Goal: Information Seeking & Learning: Learn about a topic

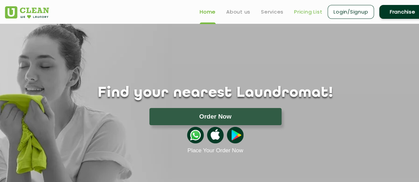
click at [302, 10] on link "Pricing List" at bounding box center [308, 12] width 28 height 8
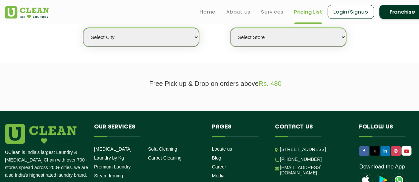
scroll to position [164, 0]
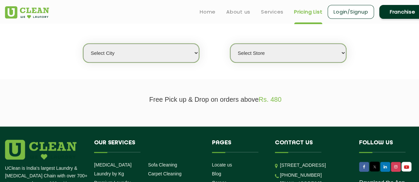
click at [178, 45] on select "Select city [GEOGRAPHIC_DATA] [GEOGRAPHIC_DATA] [GEOGRAPHIC_DATA] [GEOGRAPHIC_D…" at bounding box center [141, 53] width 116 height 19
select select "114"
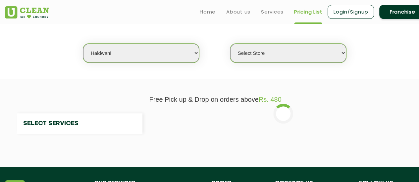
select select "0"
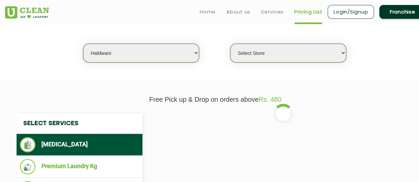
click at [189, 49] on select "Select city [GEOGRAPHIC_DATA] [GEOGRAPHIC_DATA] [GEOGRAPHIC_DATA] [GEOGRAPHIC_D…" at bounding box center [141, 53] width 116 height 19
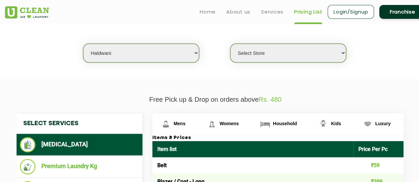
select select "5"
click at [83, 44] on select "Select city [GEOGRAPHIC_DATA] [GEOGRAPHIC_DATA] [GEOGRAPHIC_DATA] [GEOGRAPHIC_D…" at bounding box center [141, 53] width 116 height 19
click at [258, 51] on select "Select Store UClean Narsingi UClean Nizampet UClean Sangareddy UClean Gachibowl…" at bounding box center [288, 53] width 116 height 19
select select "619"
click at [230, 44] on select "Select Store UClean Narsingi UClean Nizampet UClean Sangareddy UClean Gachibowl…" at bounding box center [288, 53] width 116 height 19
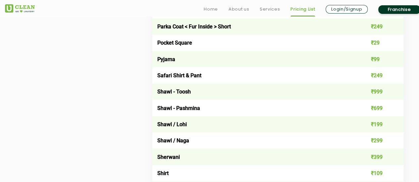
scroll to position [848, 0]
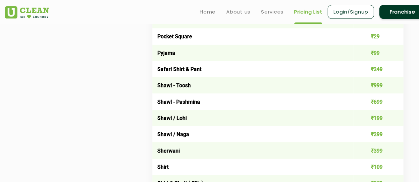
click at [131, 87] on div "Select Services [MEDICAL_DATA] Premium Laundry Kg Laundry - Wash & Fold Laundry…" at bounding box center [215, 34] width 407 height 1209
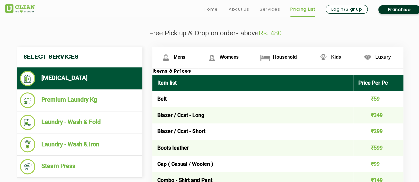
scroll to position [293, 0]
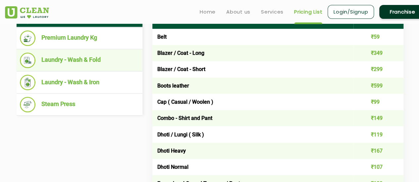
click at [70, 59] on li "Laundry - Wash & Fold" at bounding box center [79, 61] width 119 height 16
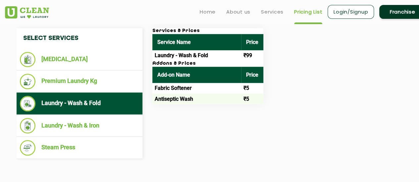
scroll to position [249, 0]
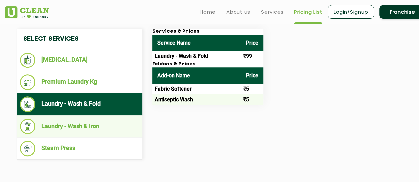
click at [76, 123] on li "Laundry - Wash & Iron" at bounding box center [79, 127] width 119 height 16
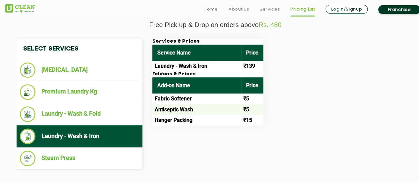
scroll to position [239, 0]
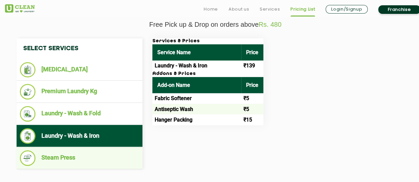
click at [115, 157] on li "Steam Press" at bounding box center [79, 159] width 119 height 16
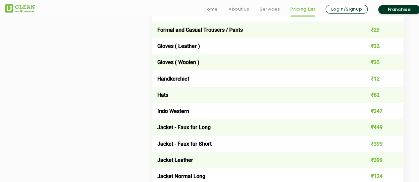
scroll to position [401, 0]
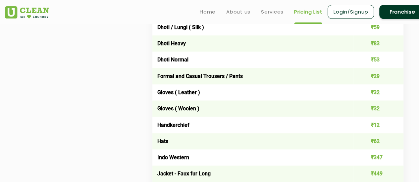
click at [169, 101] on td "Gloves ( Woolen )" at bounding box center [252, 109] width 201 height 16
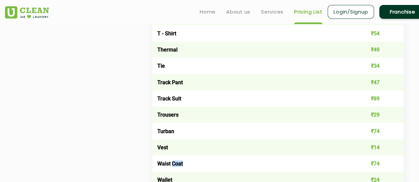
scroll to position [1205, 0]
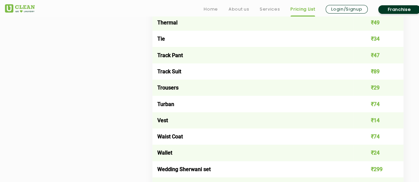
click at [162, 110] on td "Turban" at bounding box center [252, 104] width 201 height 16
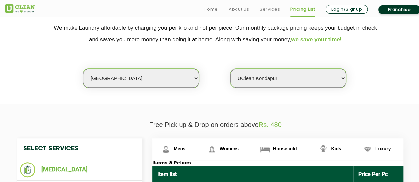
scroll to position [226, 0]
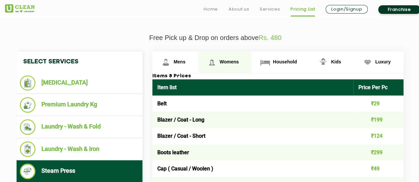
click at [223, 58] on link "Womens" at bounding box center [224, 63] width 53 height 22
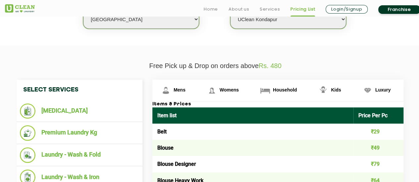
scroll to position [235, 0]
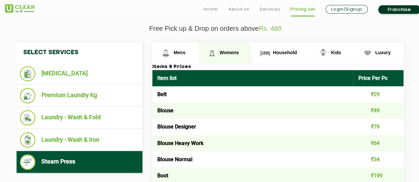
click at [225, 49] on link "Womens" at bounding box center [224, 53] width 53 height 22
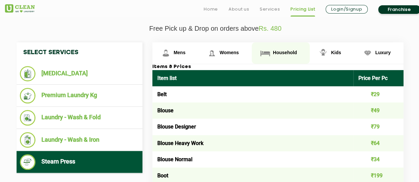
click at [280, 54] on span "Household" at bounding box center [285, 52] width 24 height 5
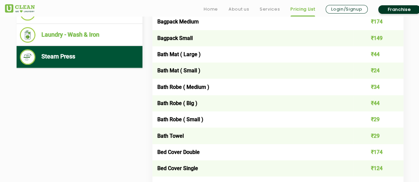
scroll to position [341, 0]
